Goal: Task Accomplishment & Management: Complete application form

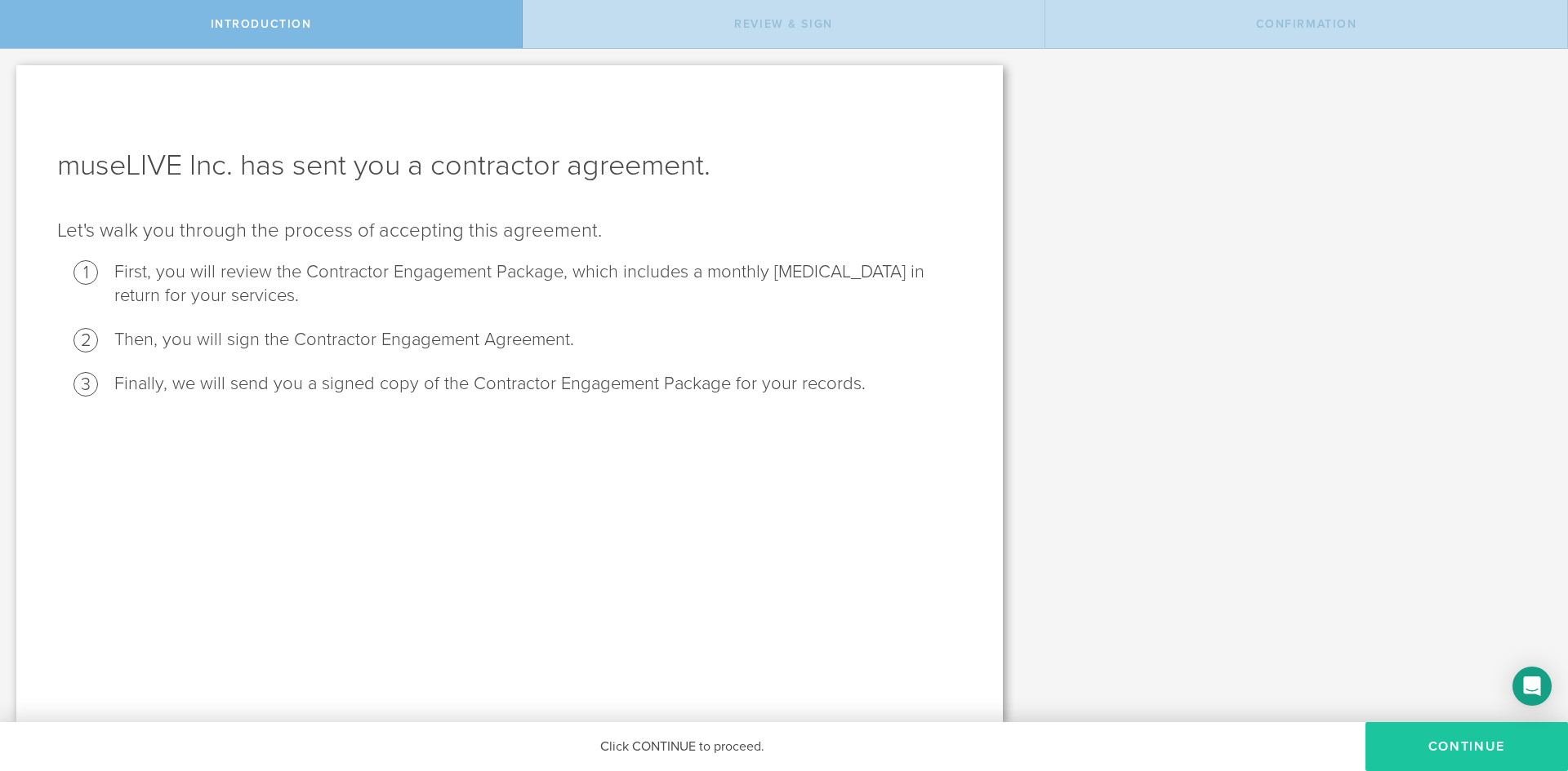
click at [1383, 740] on button "Continue" at bounding box center [1466, 747] width 202 height 49
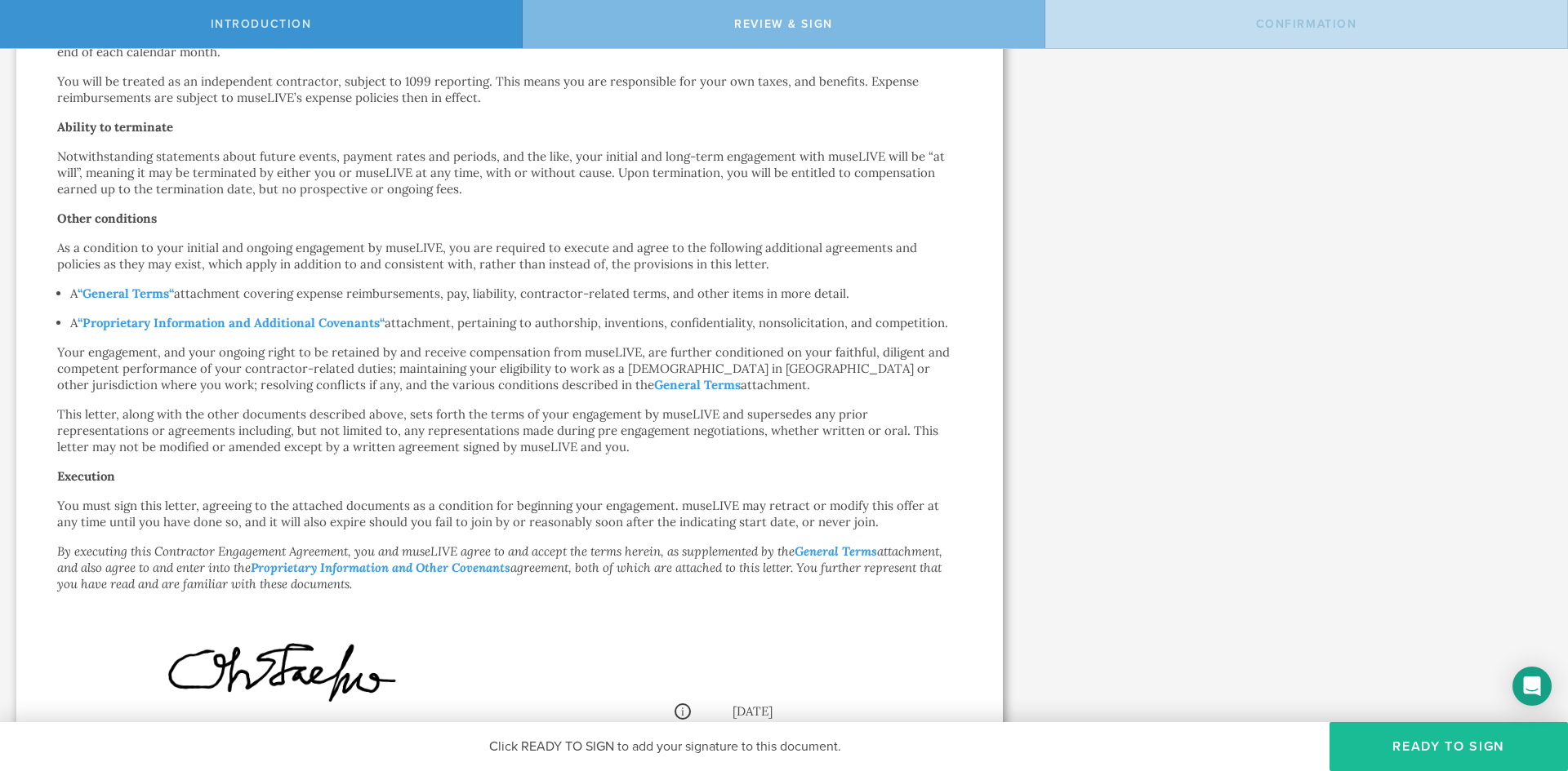
scroll to position [490, 0]
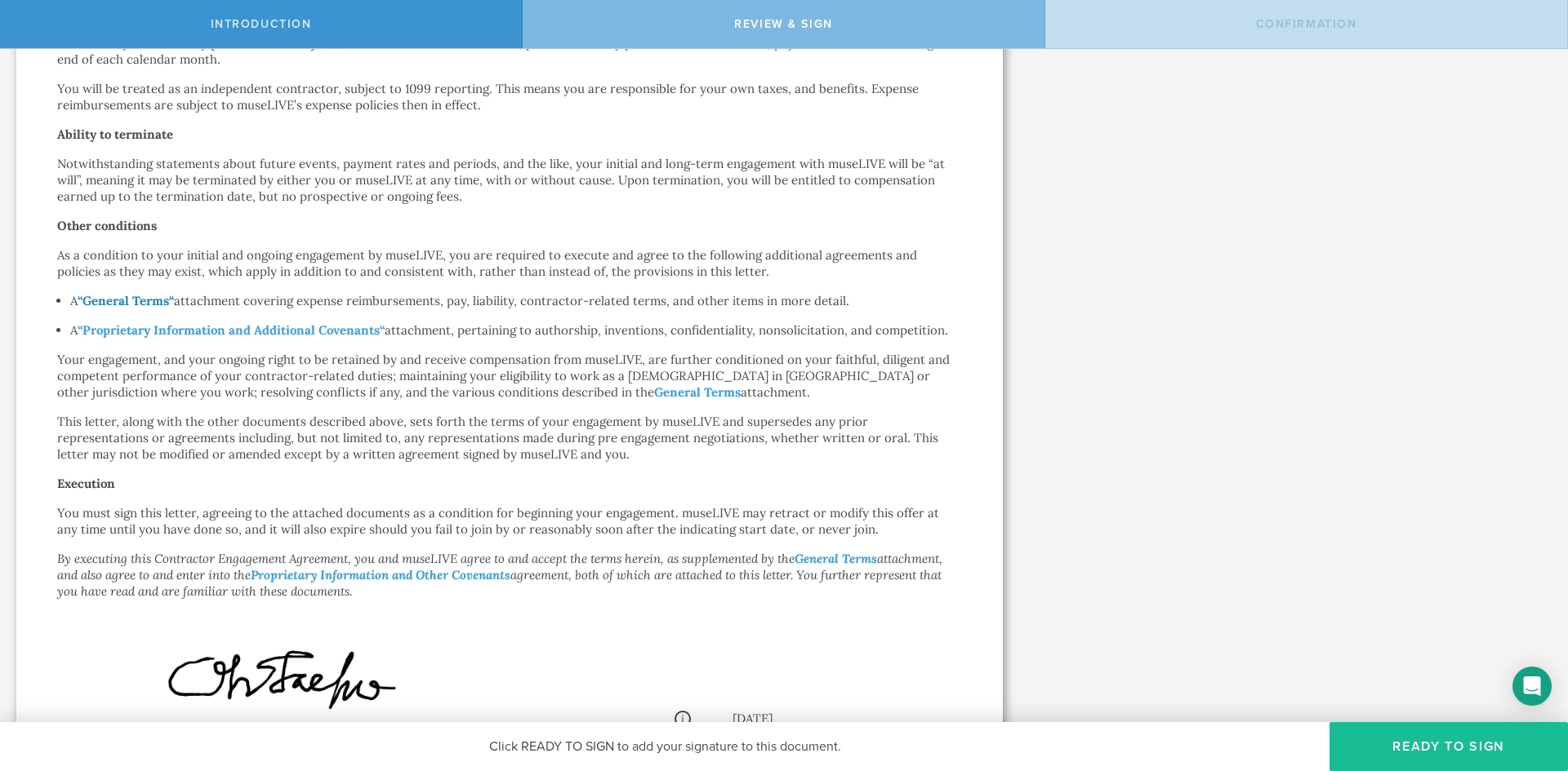
click at [154, 305] on strong "General Terms" at bounding box center [126, 301] width 87 height 16
click at [1420, 741] on button "Ready to Sign" at bounding box center [1448, 747] width 239 height 49
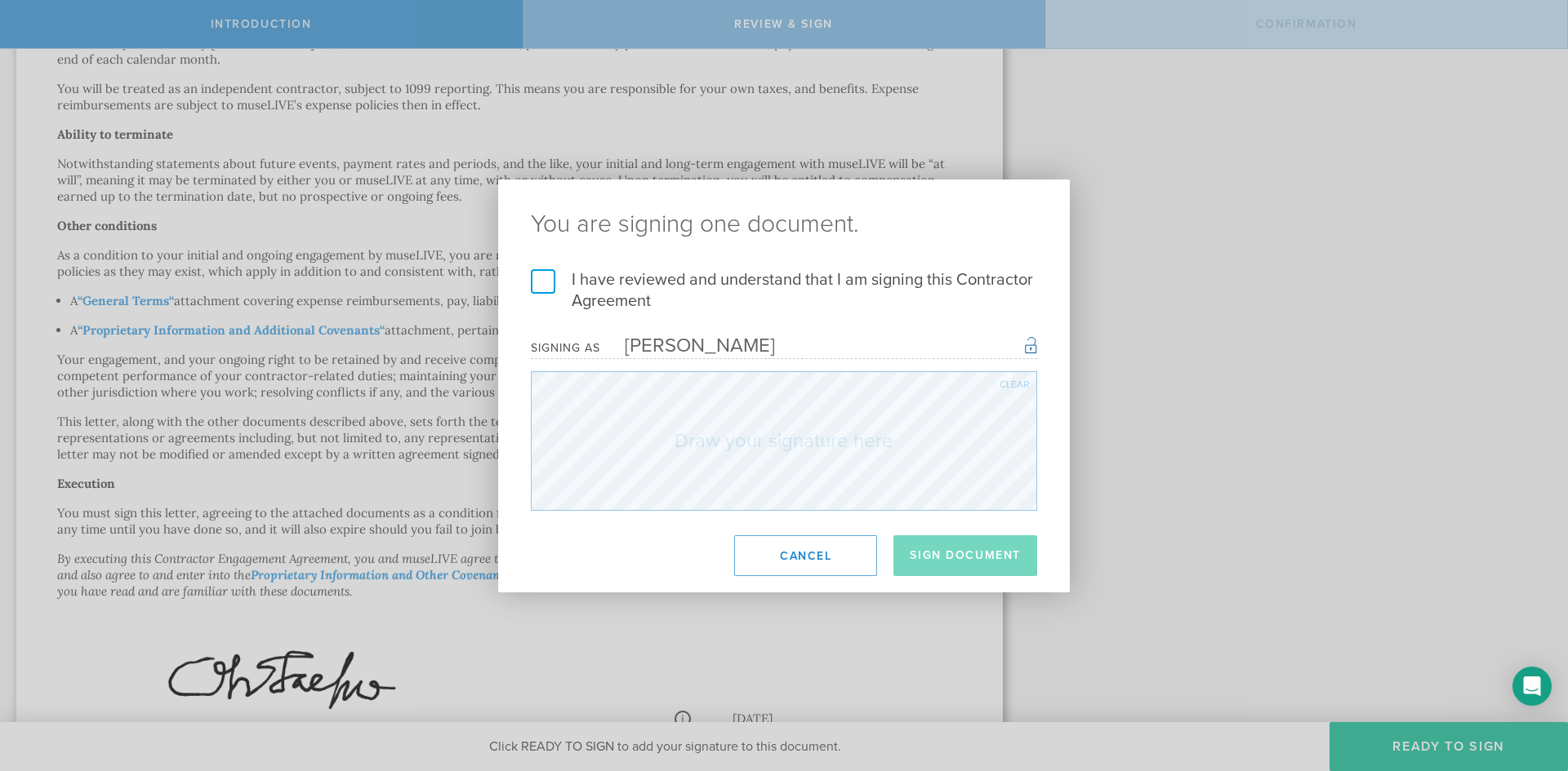
click at [542, 282] on label "I have reviewed and understand that I am signing this Contractor Agreement" at bounding box center [784, 291] width 507 height 42
click at [0, 0] on input "I have reviewed and understand that I am signing this Contractor Agreement" at bounding box center [0, 0] width 0 height 0
click at [845, 513] on div "You are signing one document. I have reviewed and understand that I am signing …" at bounding box center [784, 386] width 572 height 413
click at [965, 563] on button "Sign Document" at bounding box center [966, 555] width 144 height 41
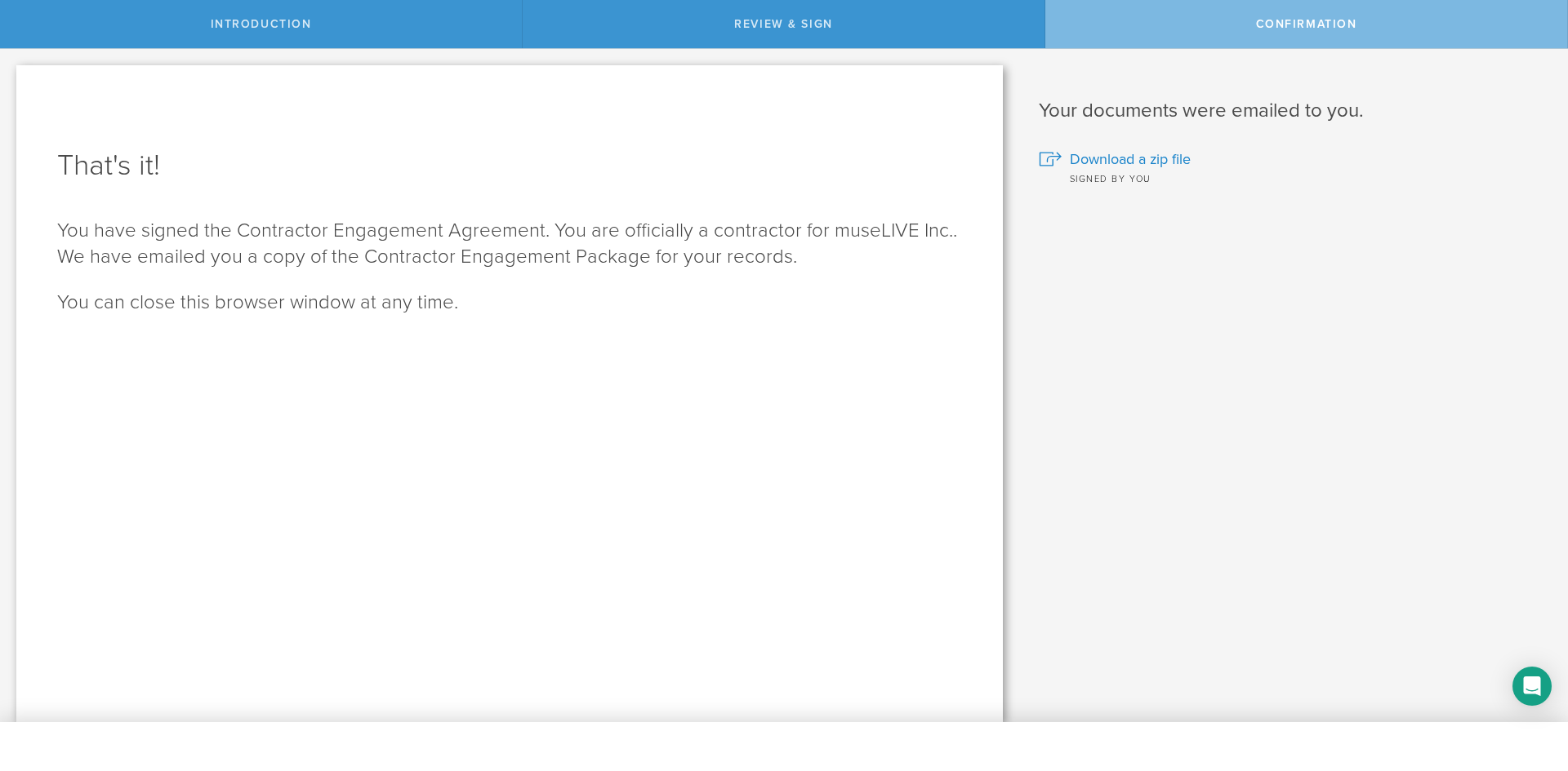
scroll to position [0, 0]
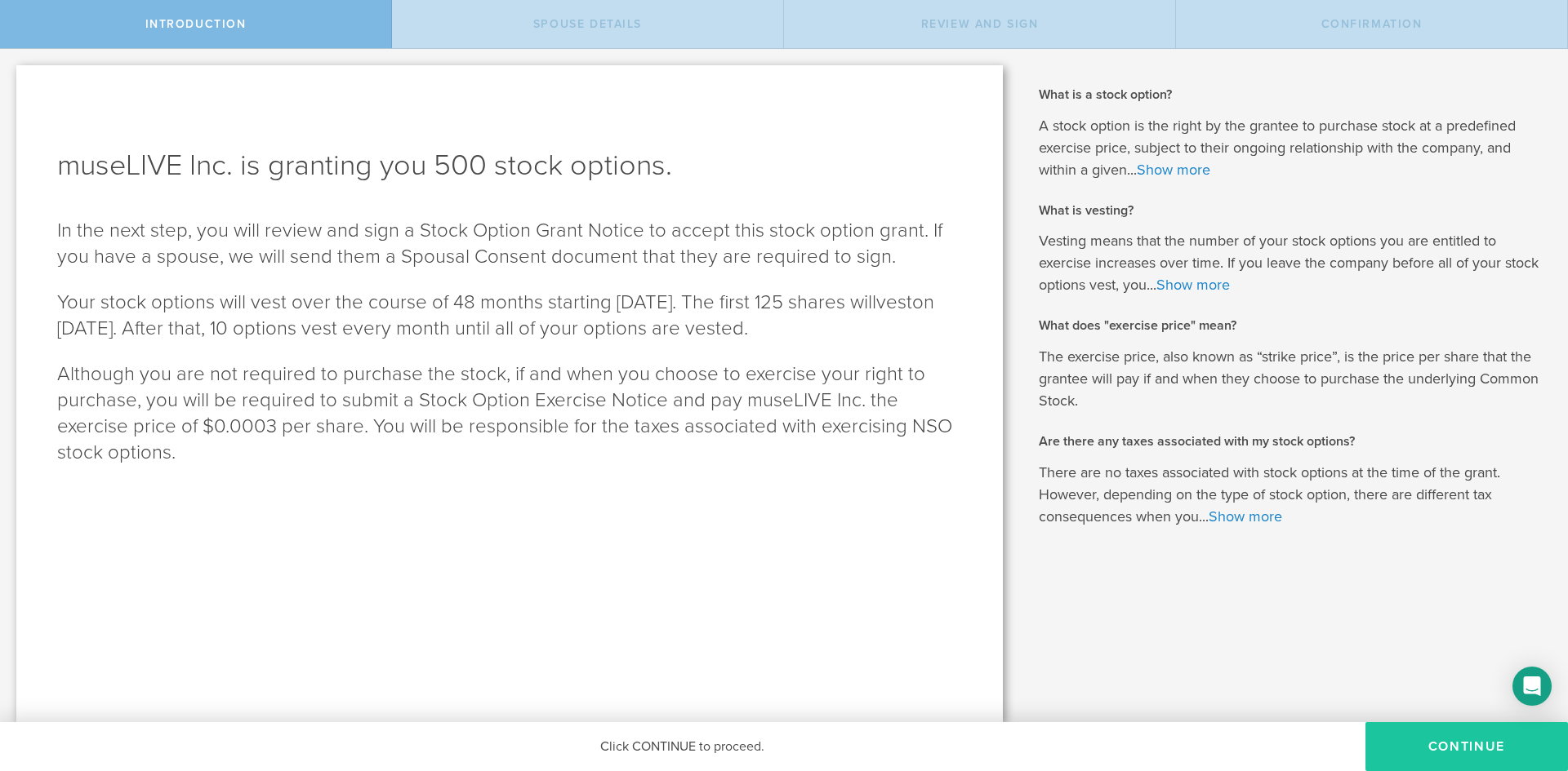
click at [1465, 752] on button "Continue" at bounding box center [1466, 747] width 202 height 49
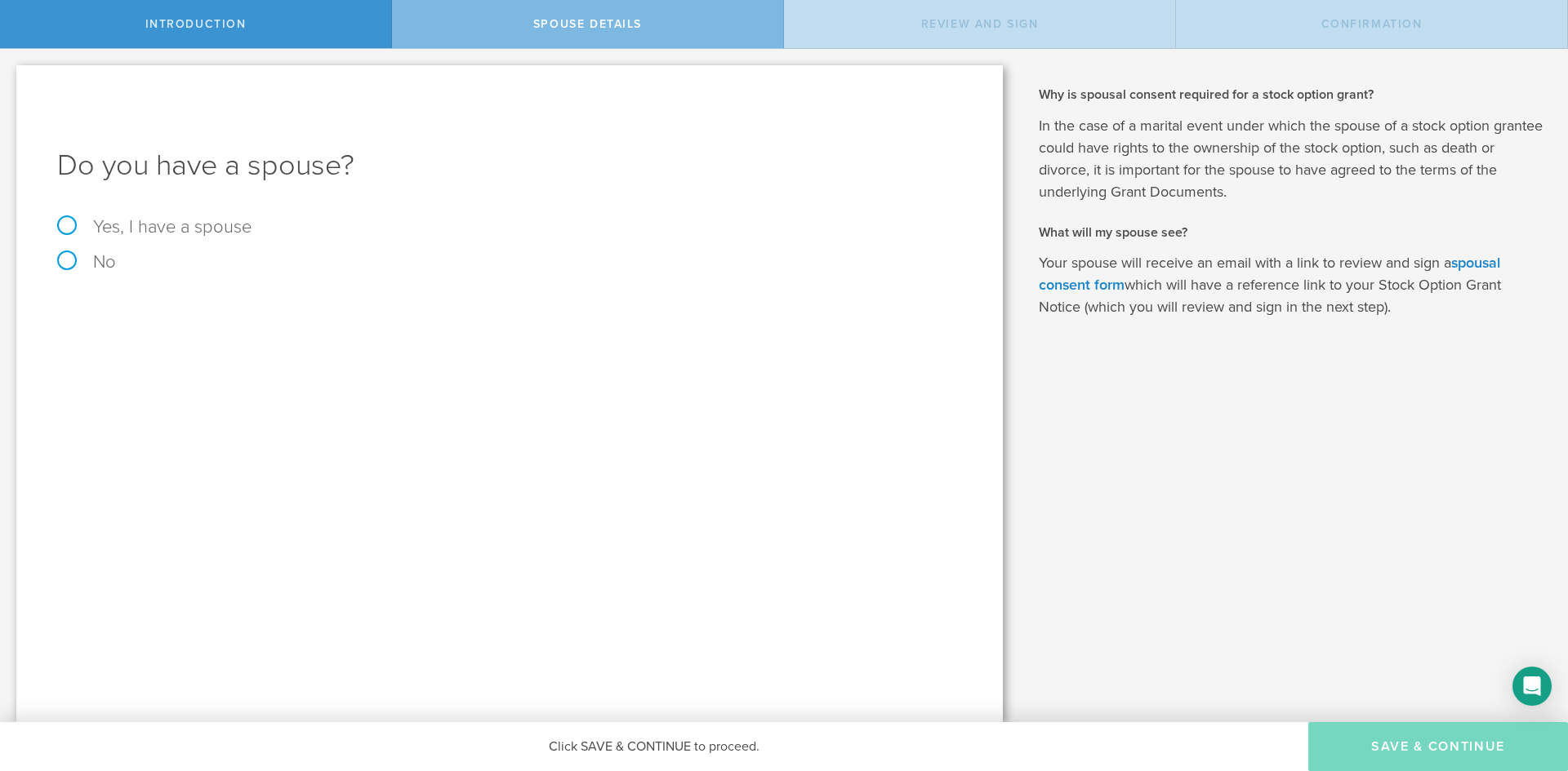
click at [66, 228] on label "Yes, I have a spouse" at bounding box center [154, 226] width 194 height 21
click at [10, 75] on input "Yes, I have a spouse" at bounding box center [5, 62] width 10 height 26
radio input "true"
click at [257, 358] on input "text" at bounding box center [567, 361] width 774 height 24
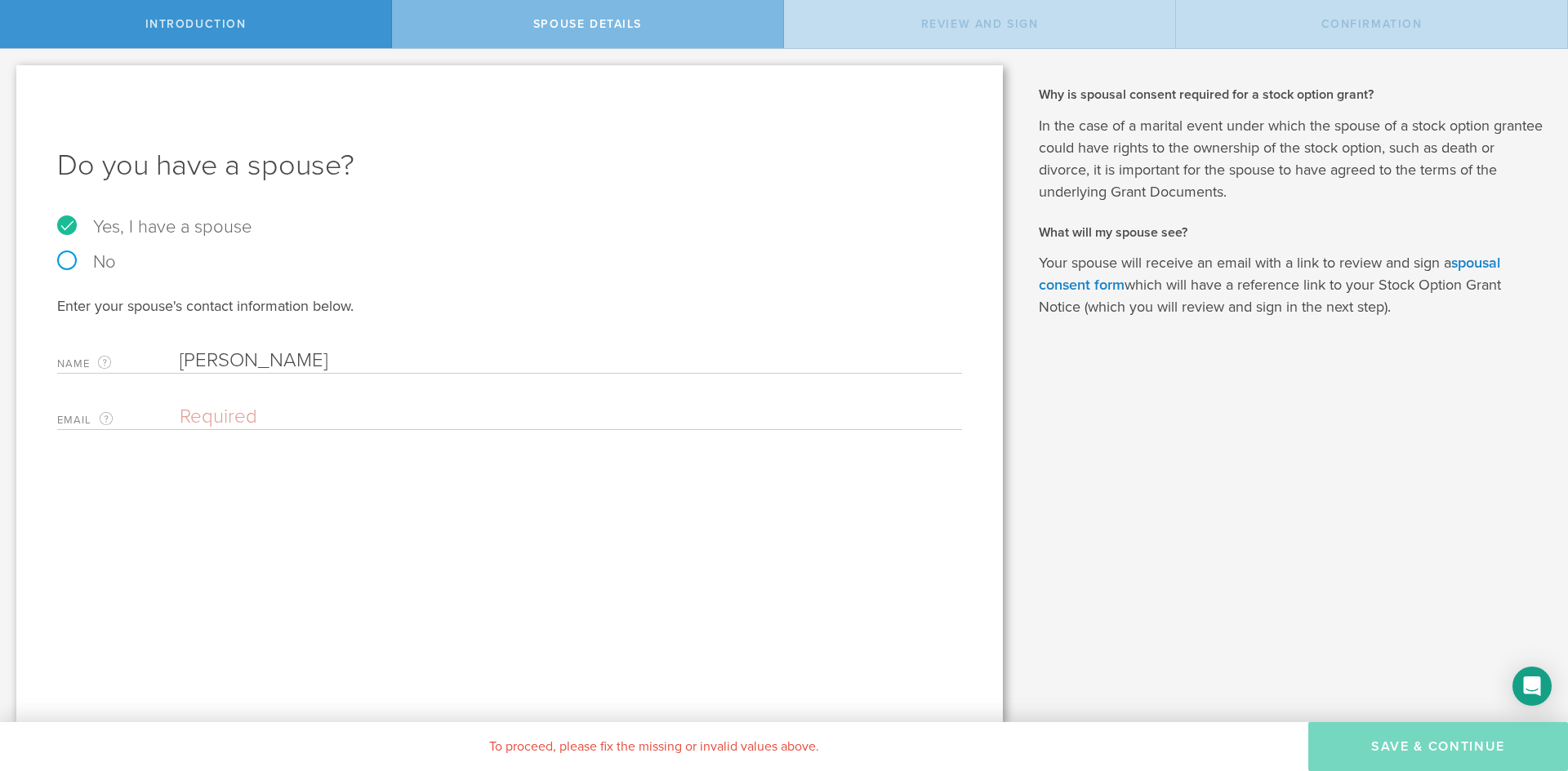
type input "[PERSON_NAME]"
click at [215, 412] on input "email" at bounding box center [567, 417] width 774 height 24
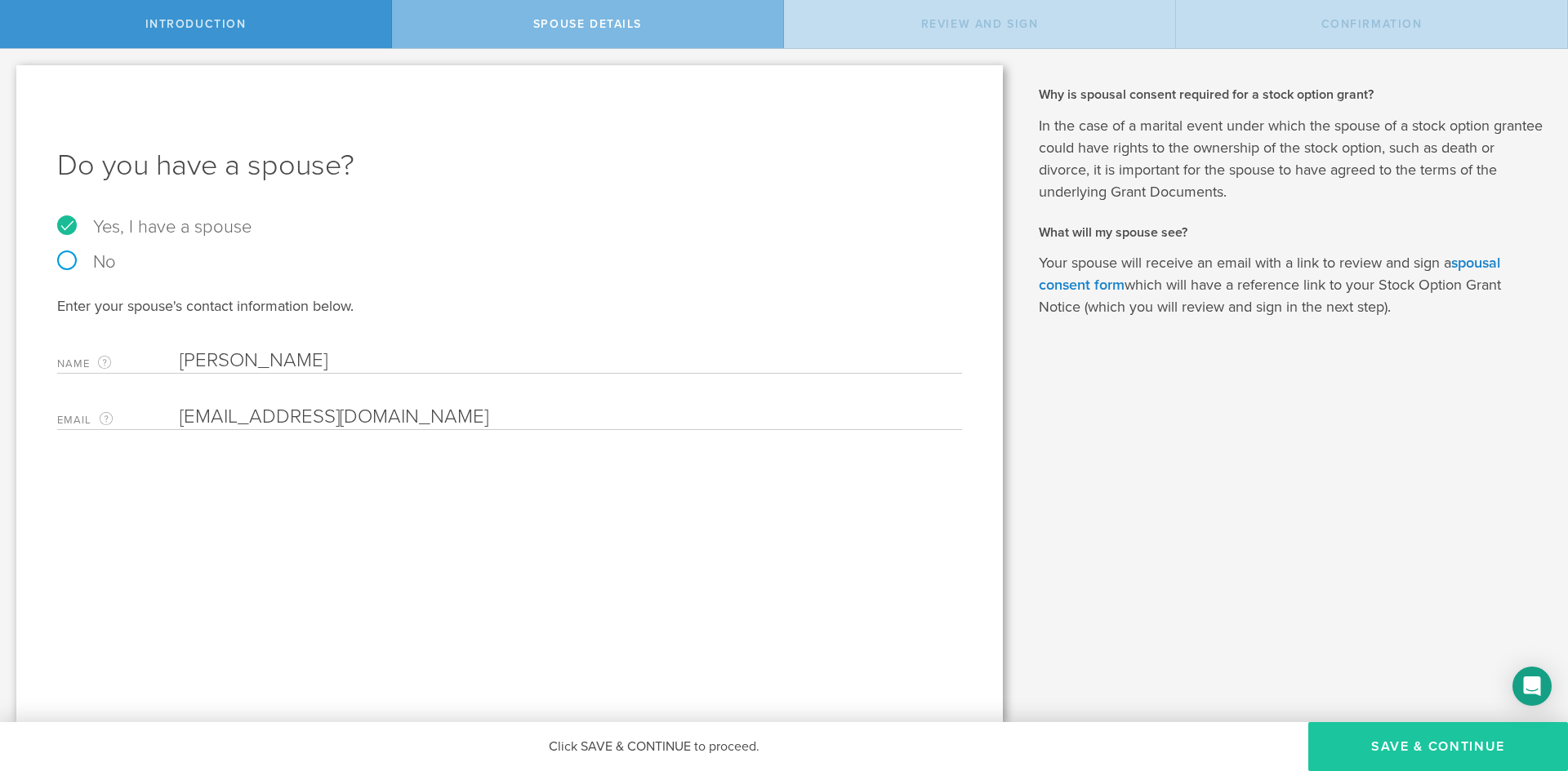
type input "[EMAIL_ADDRESS][DOMAIN_NAME]"
click at [1420, 748] on button "Save & Continue" at bounding box center [1438, 747] width 259 height 49
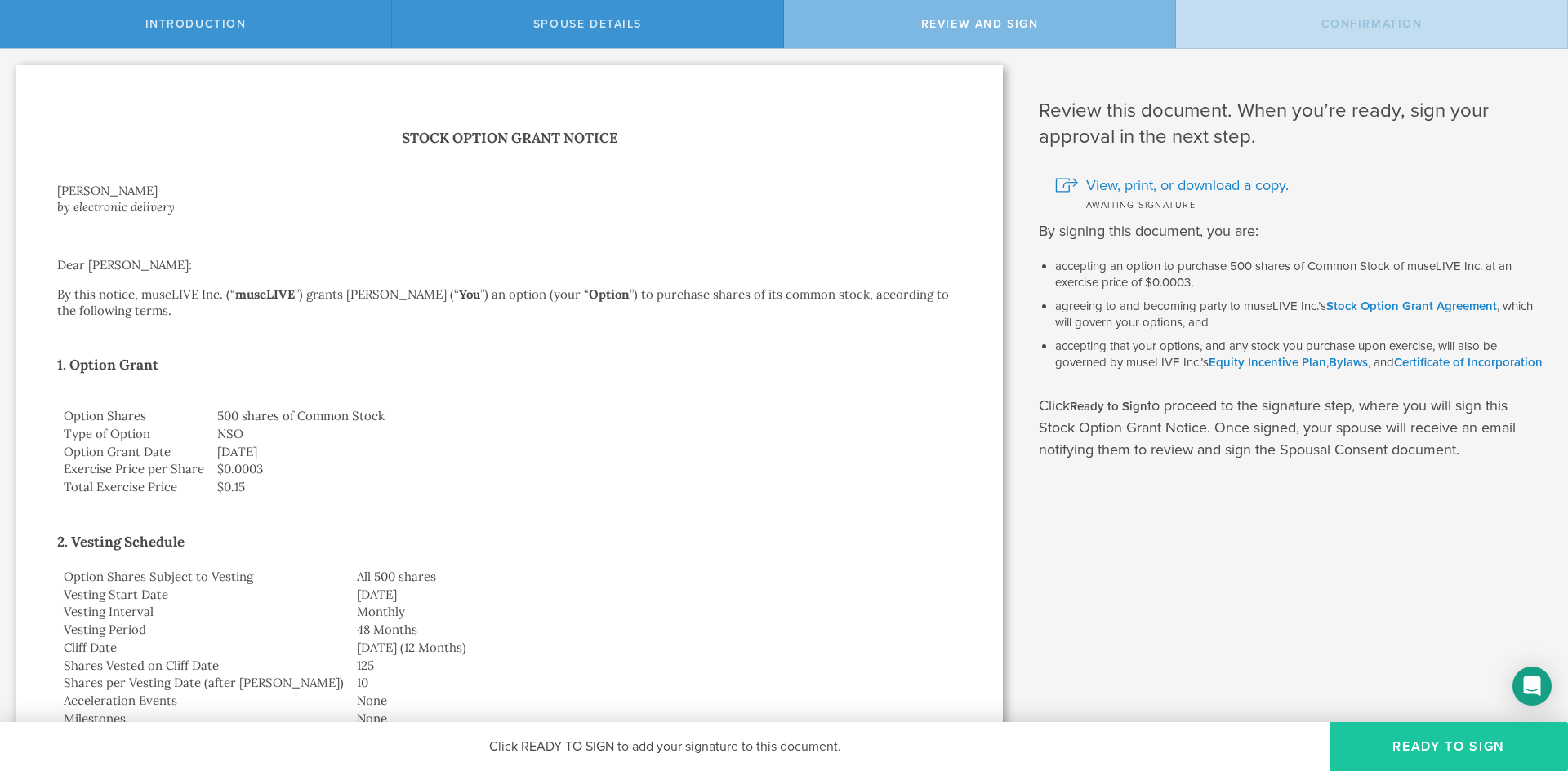
click at [1439, 744] on button "Ready to Sign" at bounding box center [1448, 747] width 239 height 49
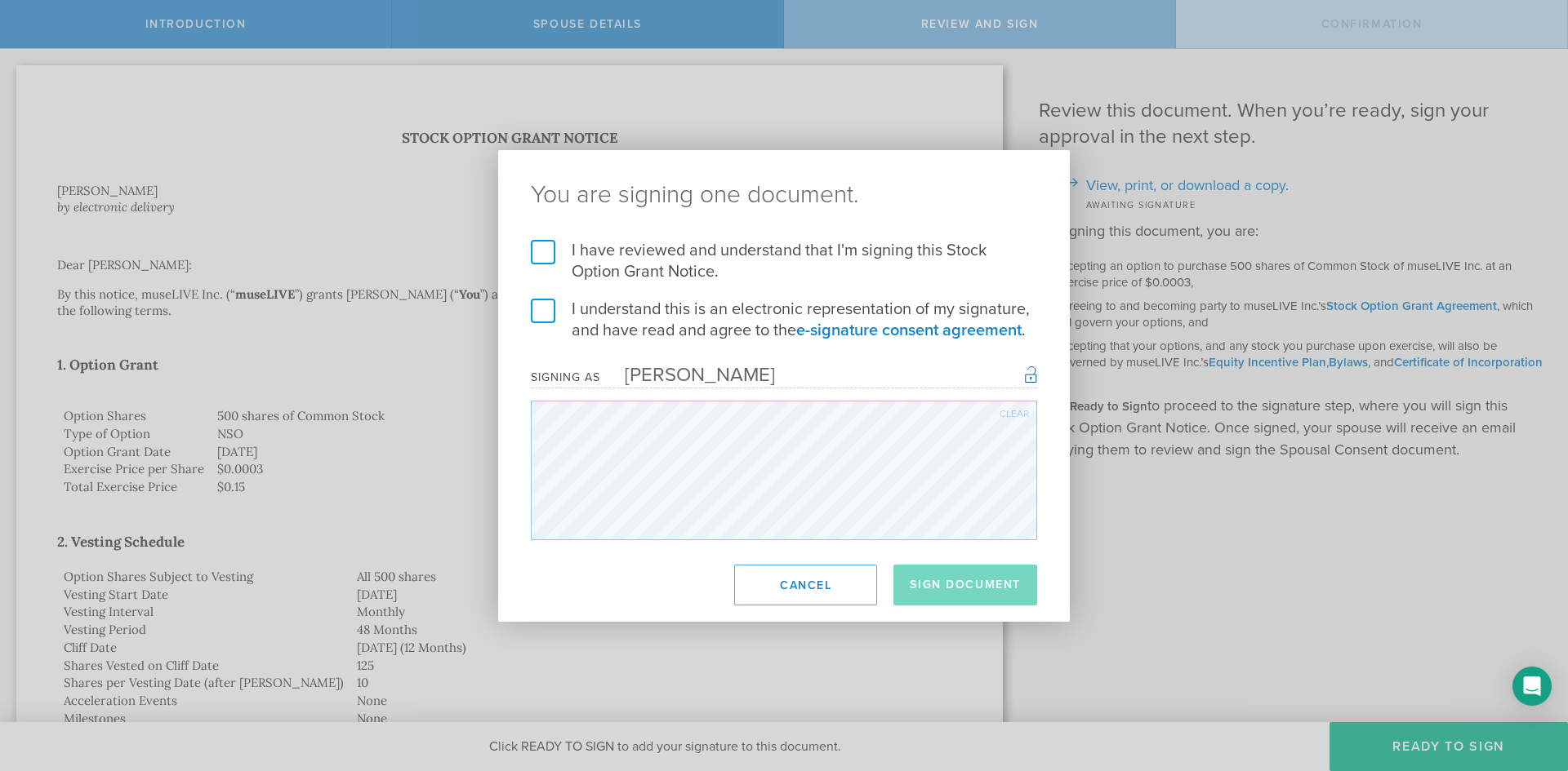
click at [543, 251] on label "I have reviewed and understand that I'm signing this Stock Option Grant Notice." at bounding box center [784, 261] width 507 height 42
click at [0, 0] on input "I have reviewed and understand that I'm signing this Stock Option Grant Notice." at bounding box center [0, 0] width 0 height 0
click at [540, 311] on label "I understand this is an electronic representation of my signature, and have rea…" at bounding box center [784, 319] width 507 height 42
click at [0, 0] on input "I understand this is an electronic representation of my signature, and have rea…" at bounding box center [0, 0] width 0 height 0
click at [981, 584] on button "Sign Document" at bounding box center [966, 585] width 144 height 41
